Goal: Task Accomplishment & Management: Manage account settings

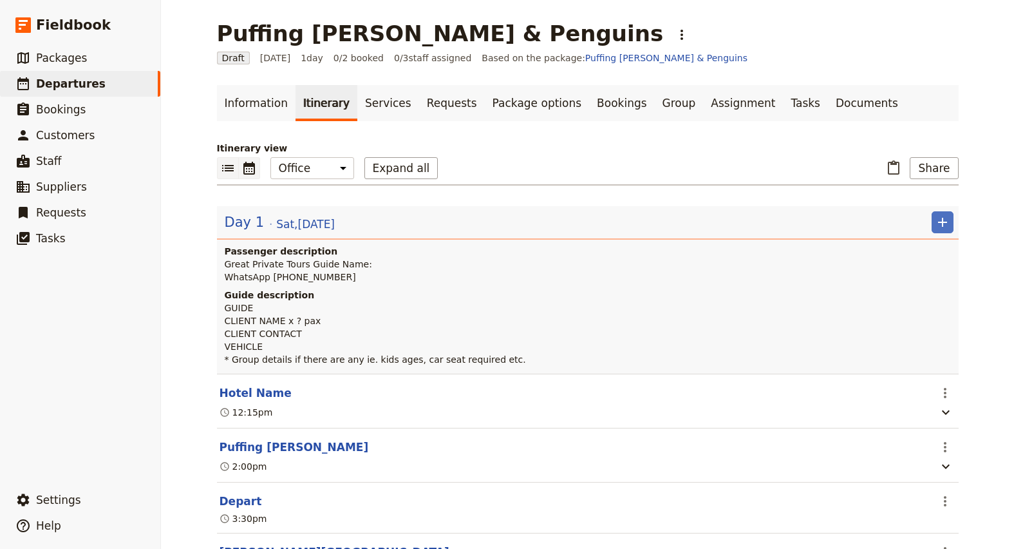
click at [245, 171] on icon "Calendar view" at bounding box center [248, 167] width 15 height 15
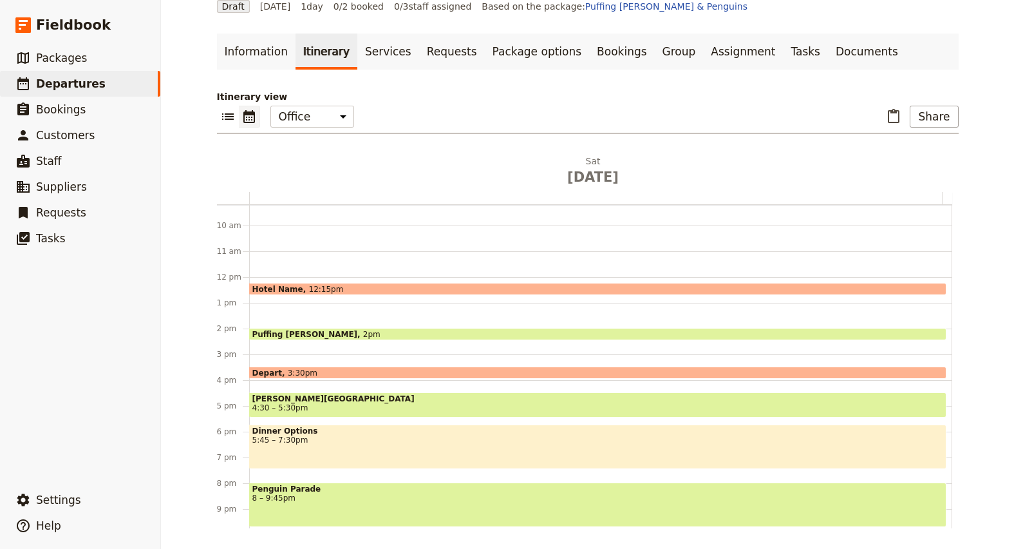
scroll to position [295, 0]
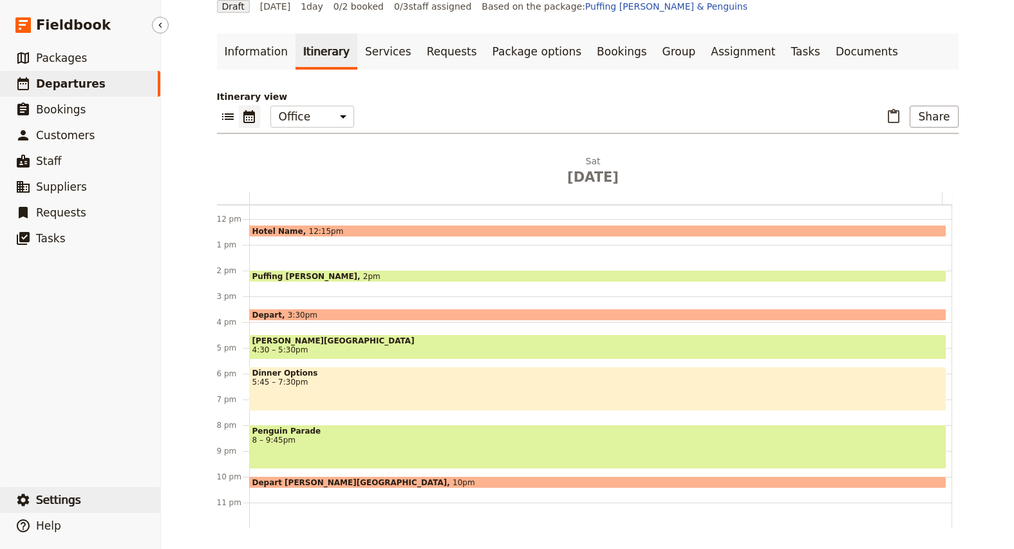
click at [75, 495] on span "Settings" at bounding box center [58, 499] width 45 height 13
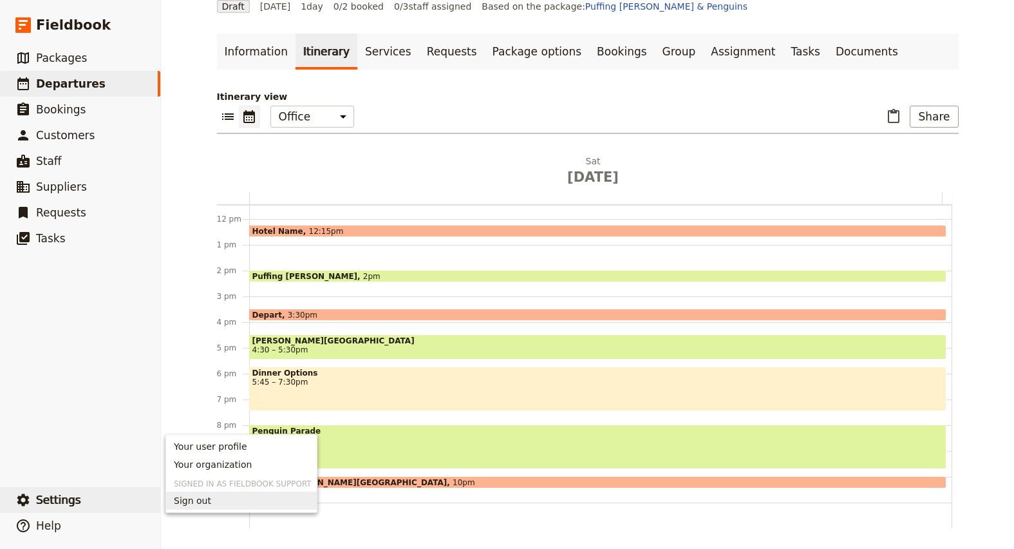
click at [184, 495] on span "Sign out" at bounding box center [192, 500] width 37 height 13
